Goal: Navigation & Orientation: Find specific page/section

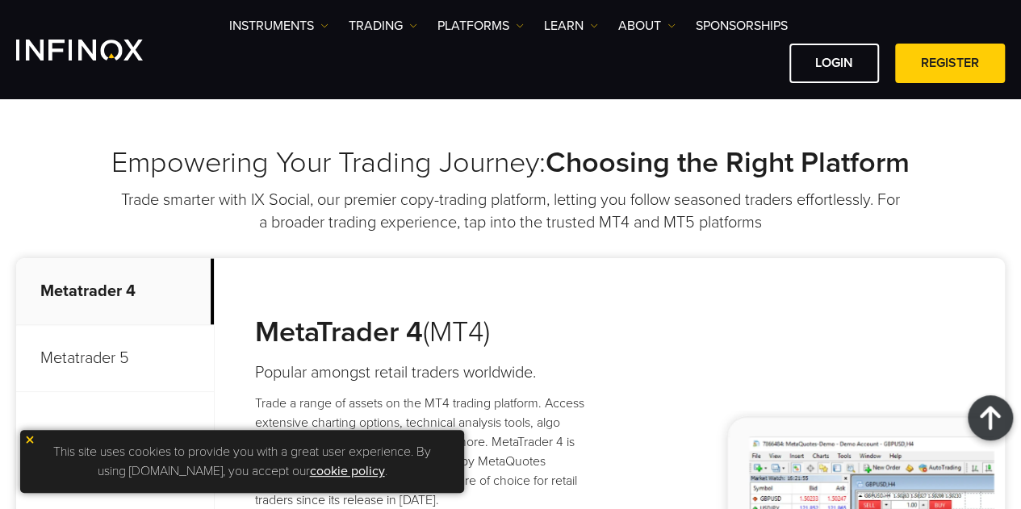
scroll to position [603, 0]
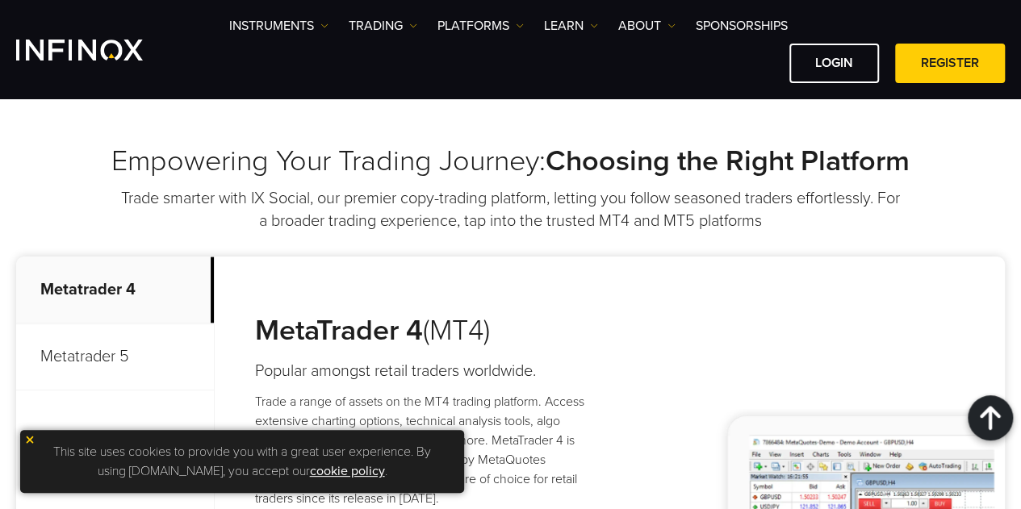
click at [310, 472] on link "cookie policy" at bounding box center [347, 471] width 75 height 16
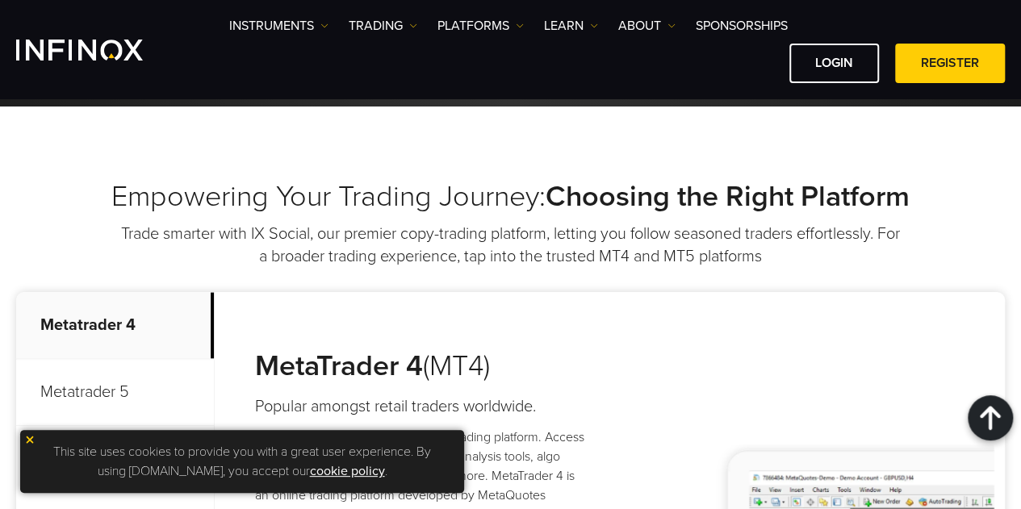
click at [992, 413] on div at bounding box center [989, 417] width 45 height 45
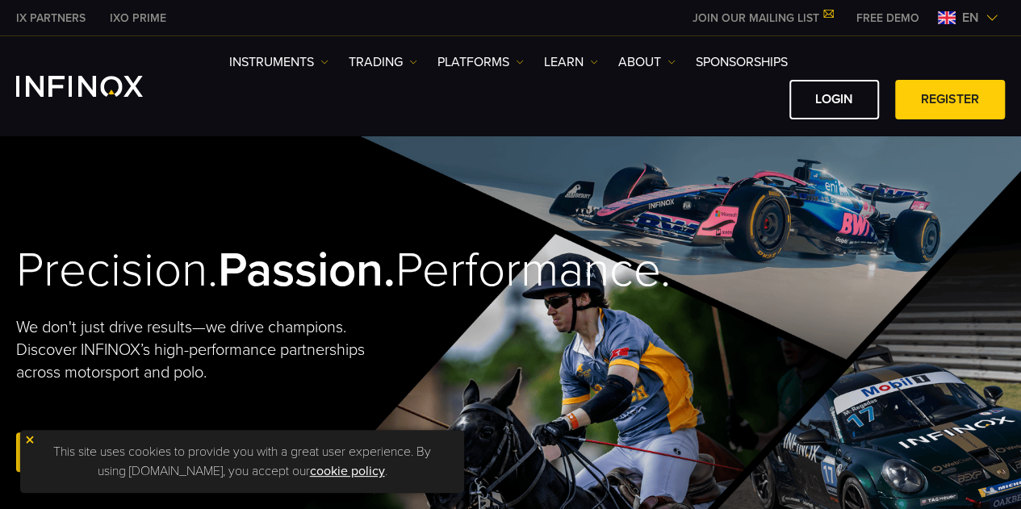
click at [31, 437] on img at bounding box center [29, 439] width 11 height 11
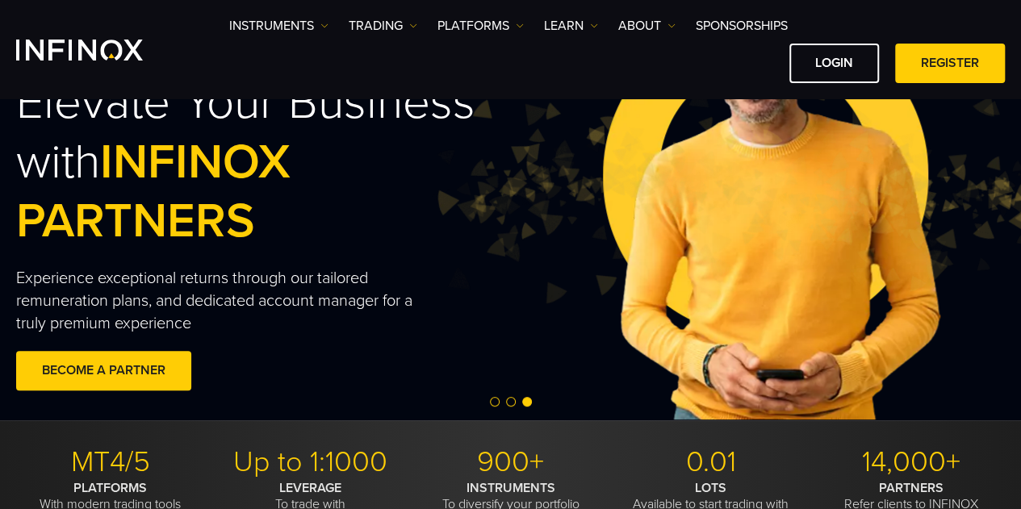
scroll to position [138, 0]
